Goal: Transaction & Acquisition: Obtain resource

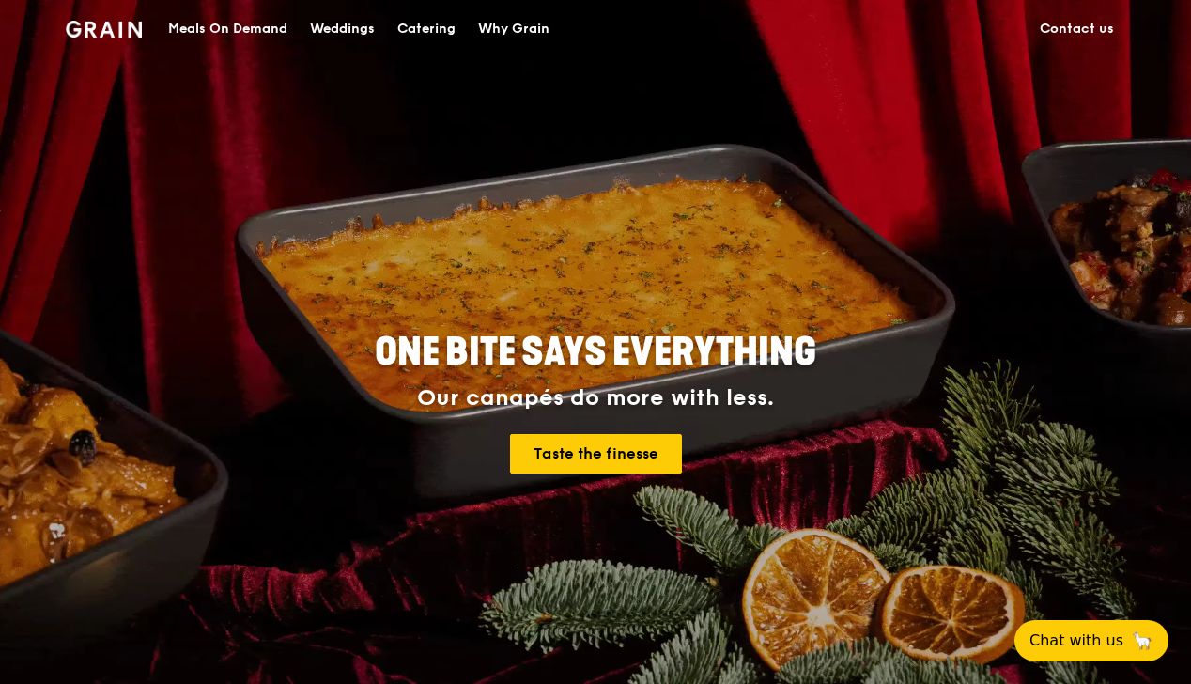
click at [481, 35] on div "Why Grain" at bounding box center [513, 29] width 71 height 56
click at [426, 34] on div "Catering" at bounding box center [426, 29] width 58 height 56
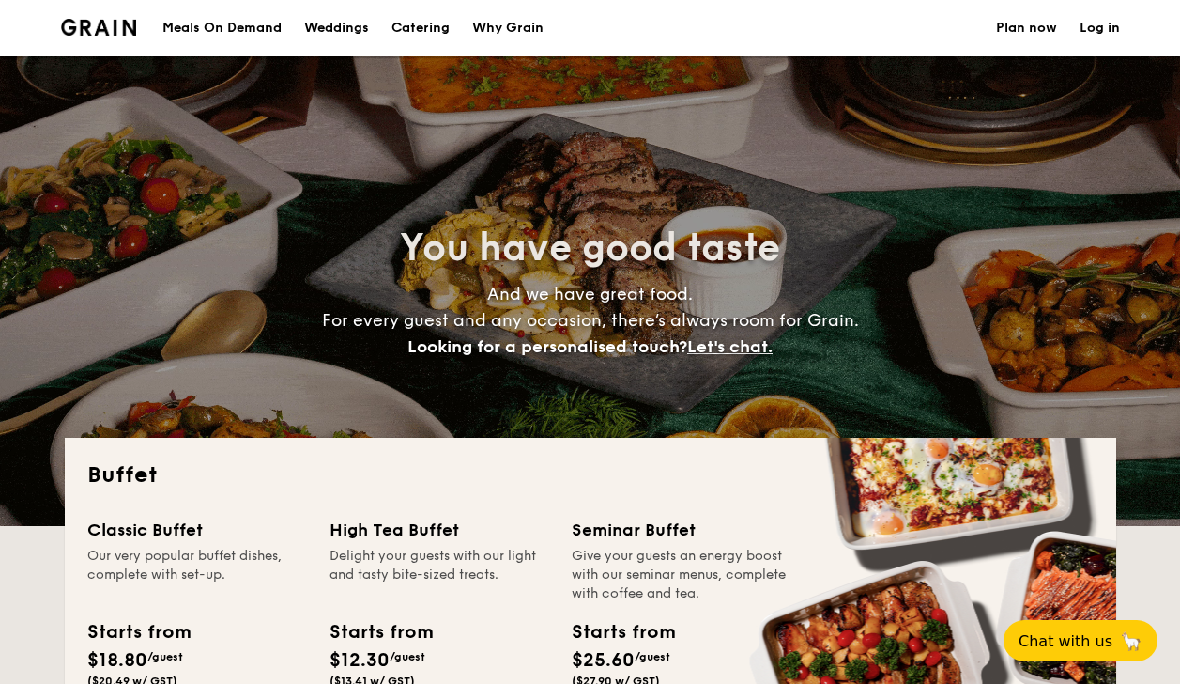
select select
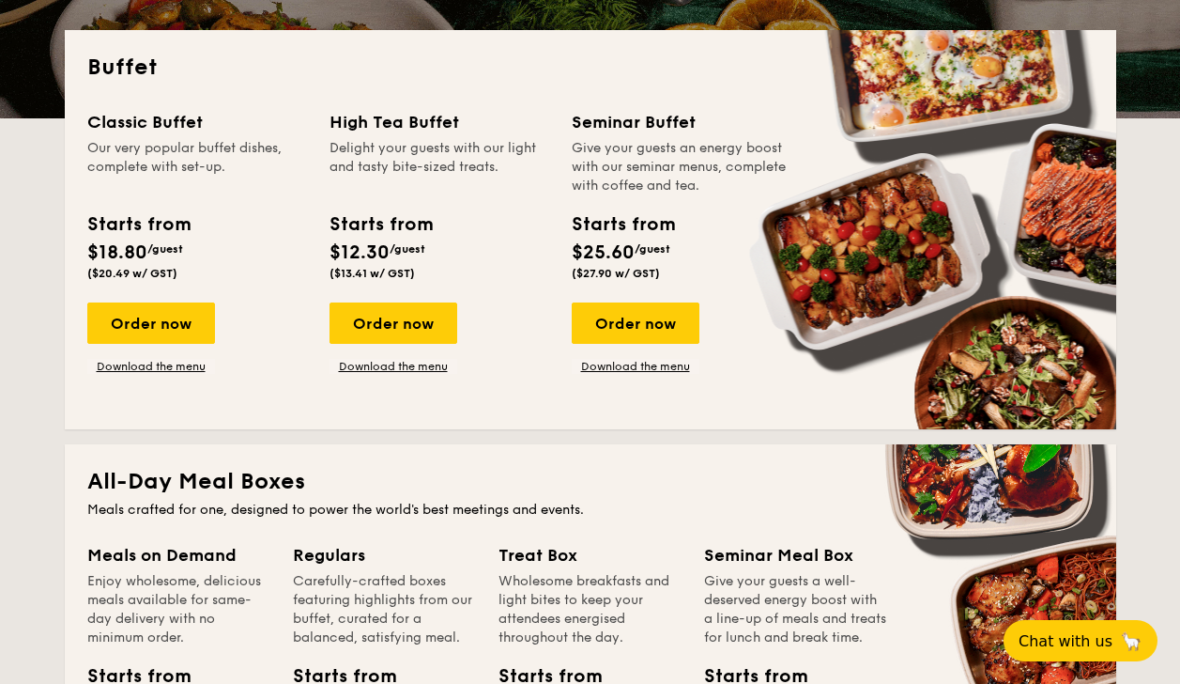
scroll to position [430, 0]
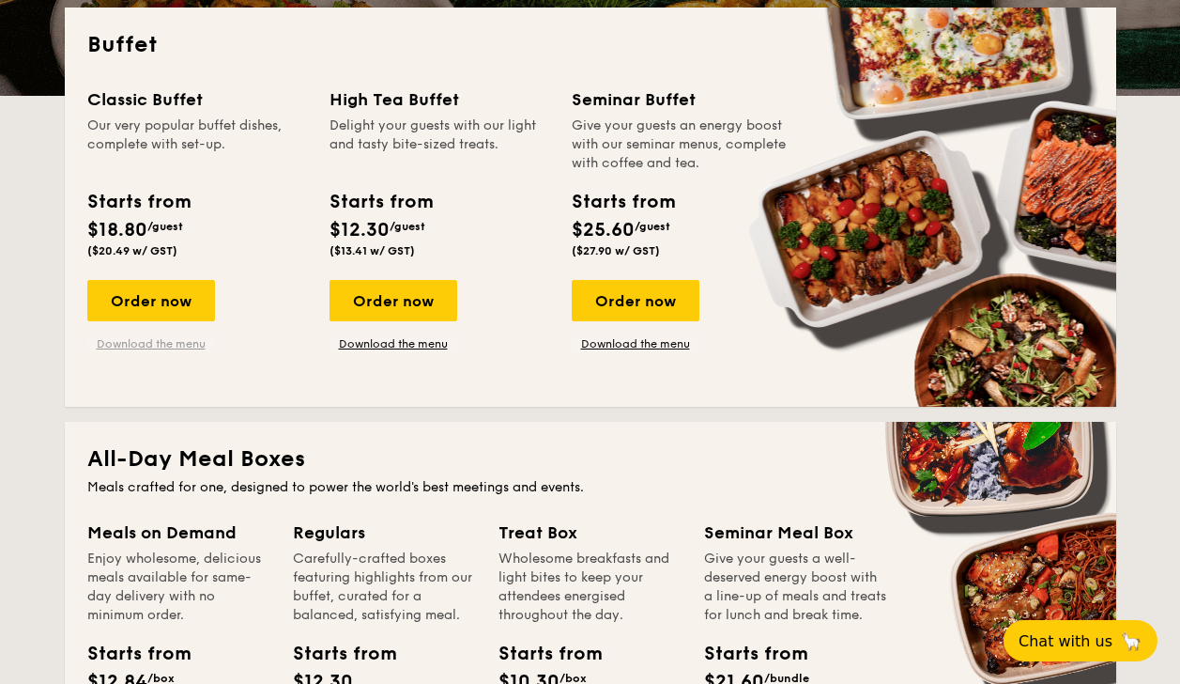
click at [179, 341] on link "Download the menu" at bounding box center [151, 343] width 128 height 15
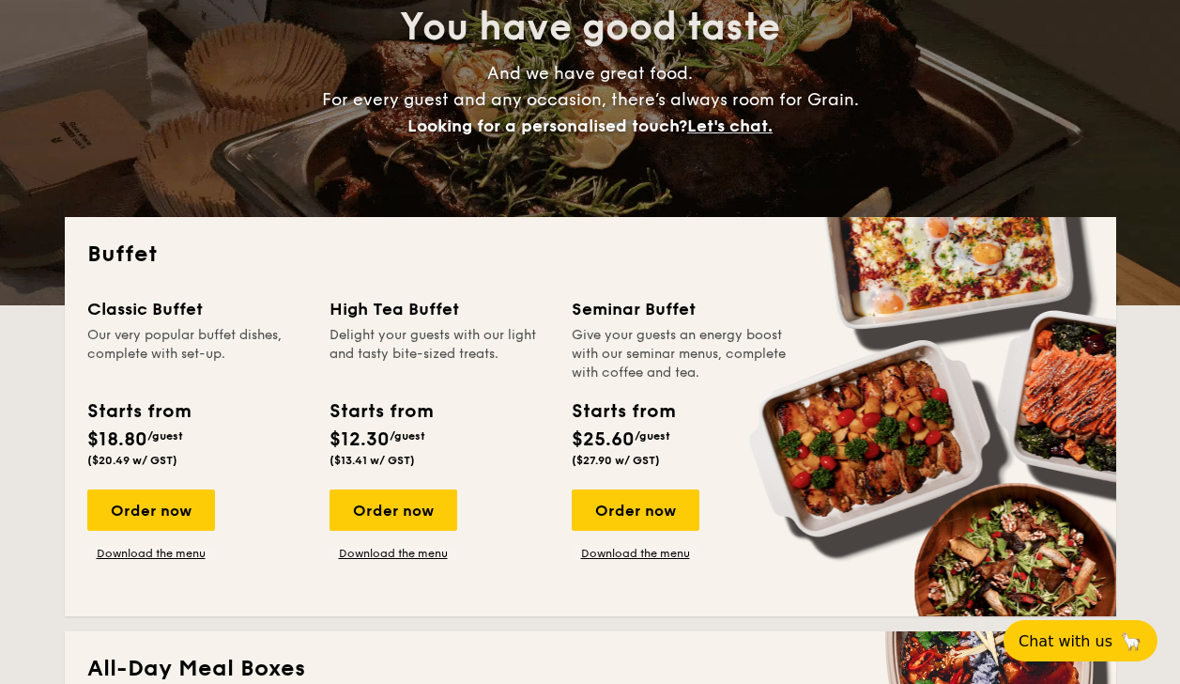
scroll to position [188, 0]
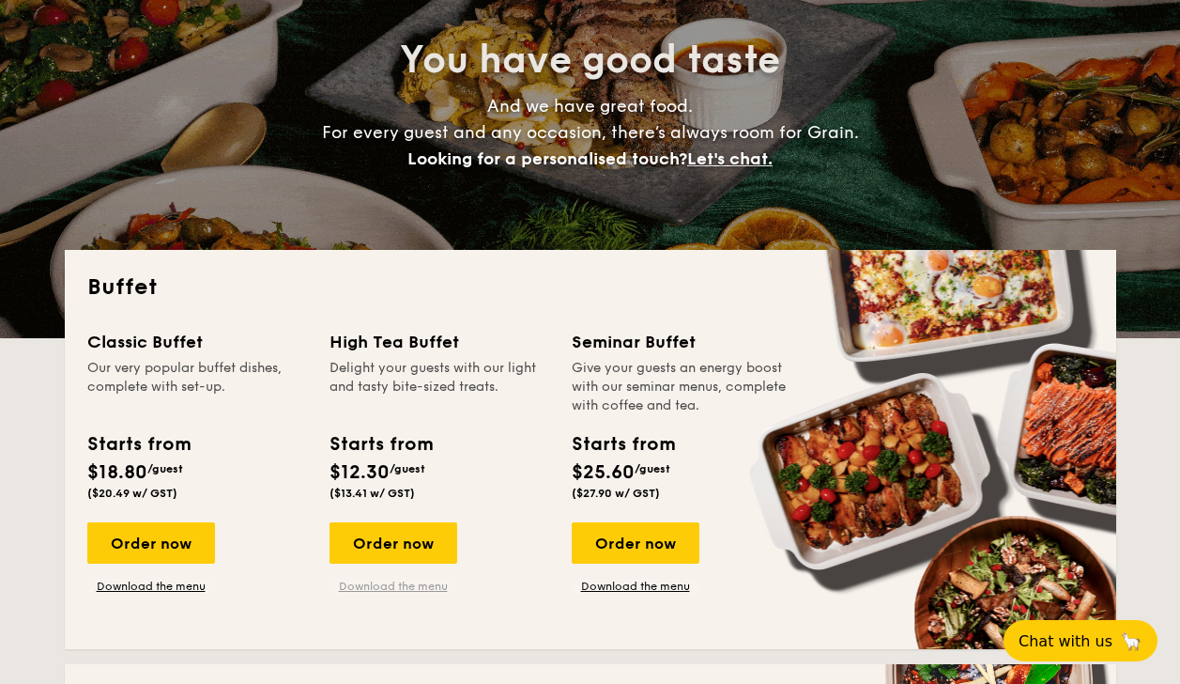
click at [415, 584] on link "Download the menu" at bounding box center [394, 585] width 128 height 15
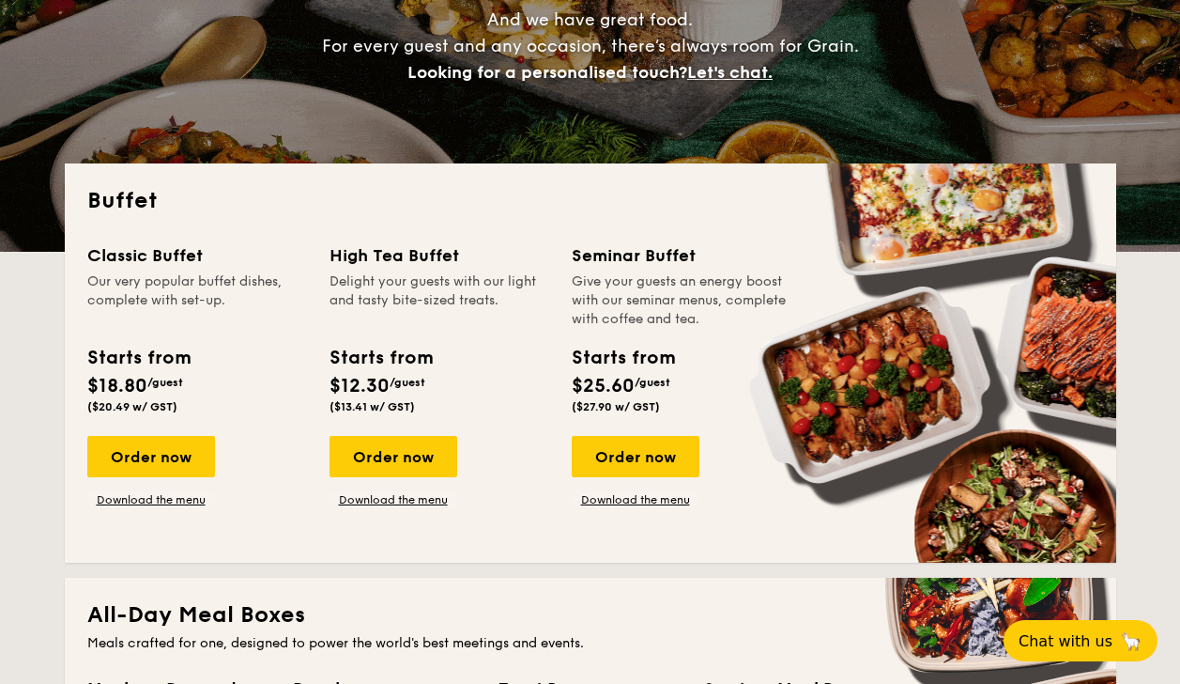
scroll to position [265, 0]
